Goal: Task Accomplishment & Management: Complete application form

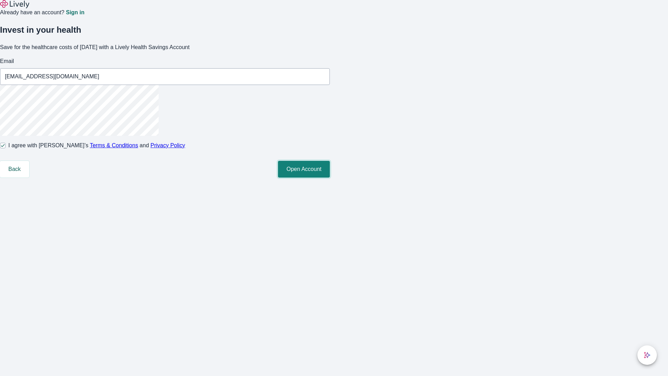
click at [330, 177] on button "Open Account" at bounding box center [304, 169] width 52 height 17
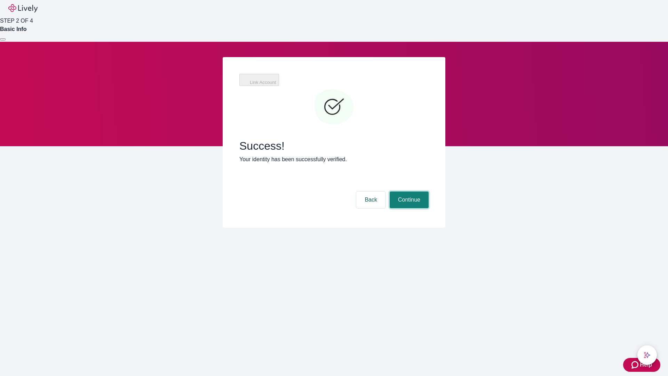
click at [408, 191] on button "Continue" at bounding box center [409, 199] width 39 height 17
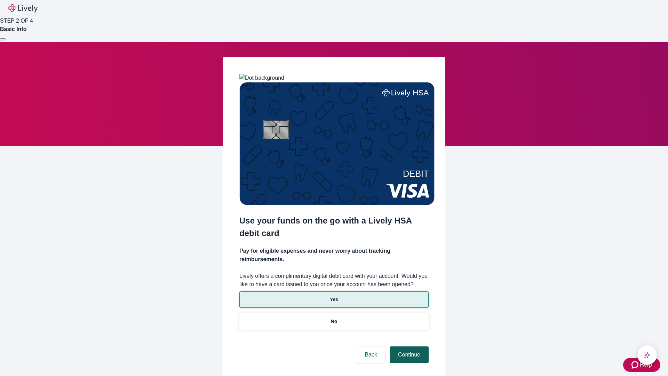
click at [334, 296] on p "Yes" at bounding box center [334, 299] width 8 height 7
click at [408, 346] on button "Continue" at bounding box center [409, 354] width 39 height 17
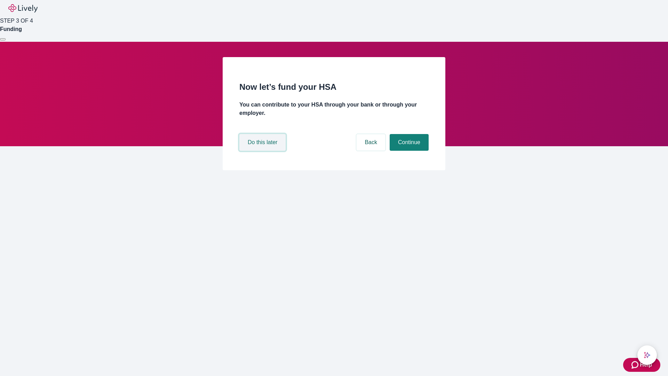
click at [263, 151] on button "Do this later" at bounding box center [262, 142] width 46 height 17
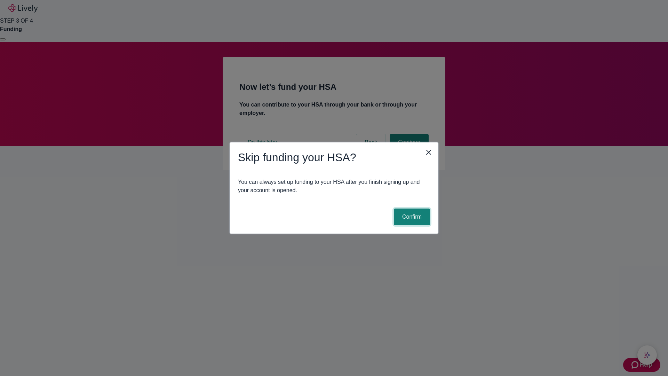
click at [411, 217] on button "Confirm" at bounding box center [412, 216] width 36 height 17
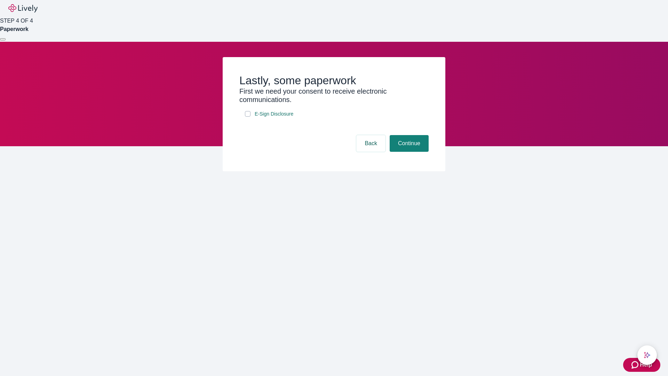
click at [248, 117] on input "E-Sign Disclosure" at bounding box center [248, 114] width 6 height 6
checkbox input "true"
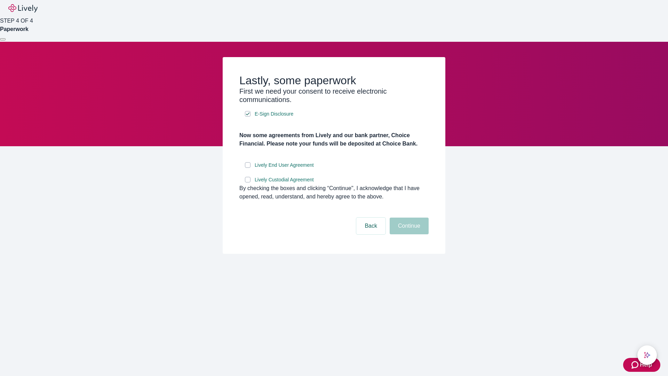
click at [248, 168] on input "Lively End User Agreement" at bounding box center [248, 165] width 6 height 6
checkbox input "true"
click at [248, 182] on input "Lively Custodial Agreement" at bounding box center [248, 180] width 6 height 6
checkbox input "true"
click at [408, 234] on button "Continue" at bounding box center [409, 226] width 39 height 17
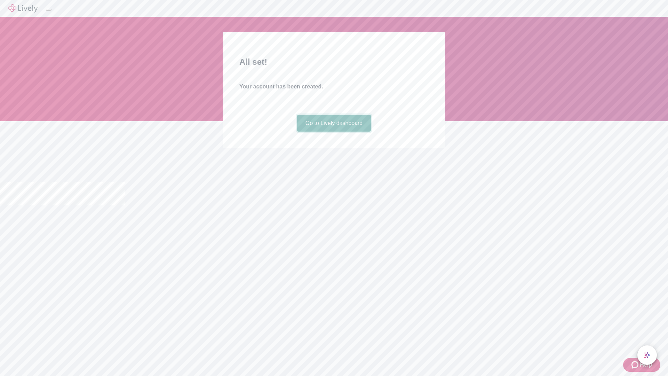
click at [334, 132] on link "Go to Lively dashboard" at bounding box center [334, 123] width 74 height 17
